Goal: Information Seeking & Learning: Learn about a topic

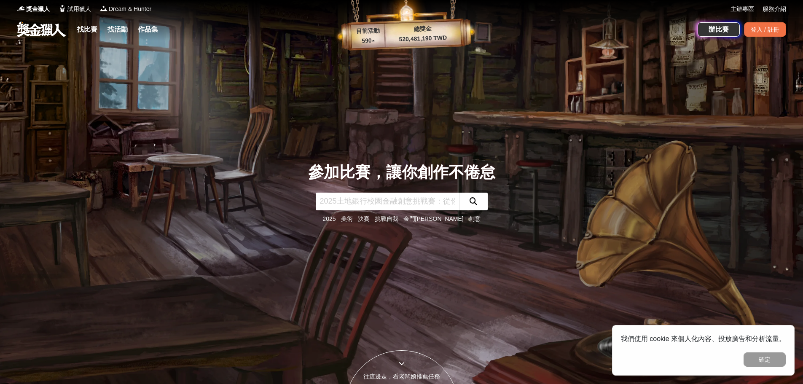
click at [426, 205] on input "text" at bounding box center [387, 202] width 143 height 18
type input "四格漫畫"
click button "submit" at bounding box center [473, 202] width 29 height 18
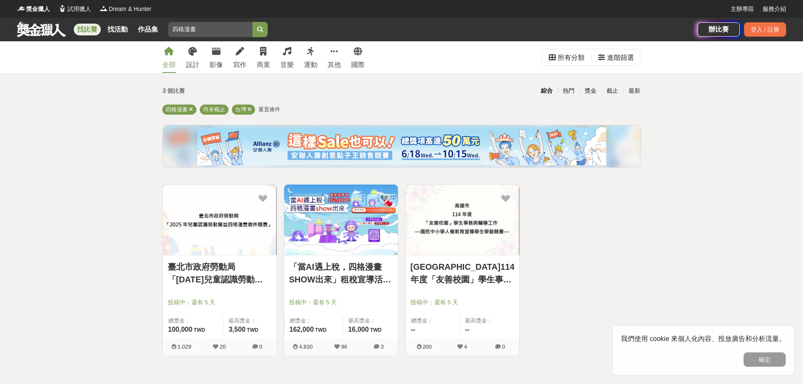
click at [355, 239] on img at bounding box center [341, 220] width 114 height 70
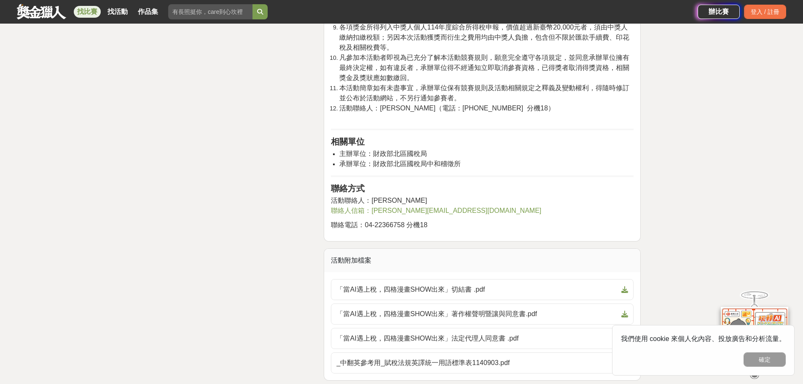
scroll to position [1686, 0]
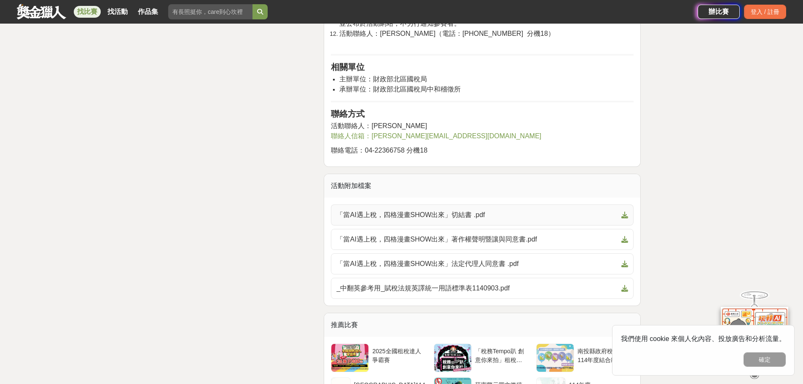
click at [448, 220] on span "「當AI遇上稅，四格漫畫SHOW出來」切結書 .pdf" at bounding box center [477, 215] width 282 height 10
click at [625, 245] on span at bounding box center [623, 239] width 10 height 10
click at [619, 269] on span at bounding box center [623, 264] width 10 height 10
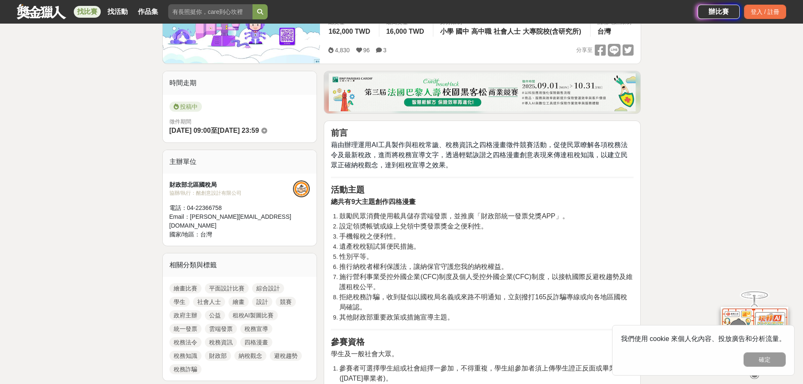
scroll to position [0, 0]
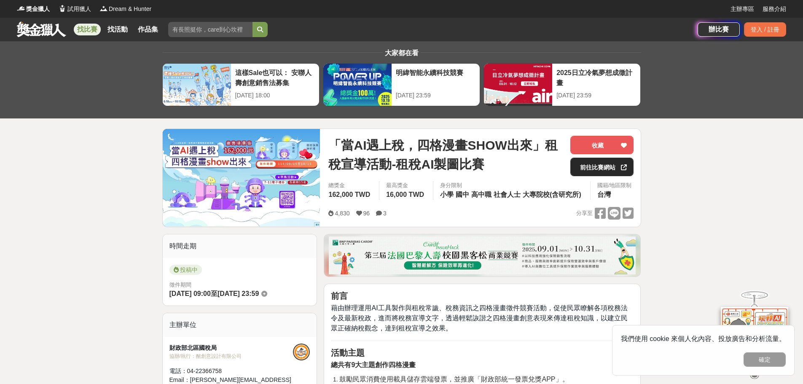
click at [600, 167] on link "前往比賽網站" at bounding box center [601, 167] width 63 height 19
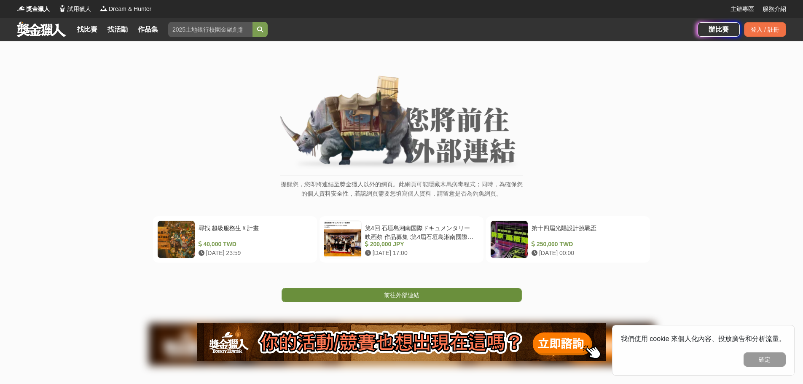
click at [414, 297] on span "前往外部連結" at bounding box center [401, 295] width 35 height 7
